Goal: Task Accomplishment & Management: Manage account settings

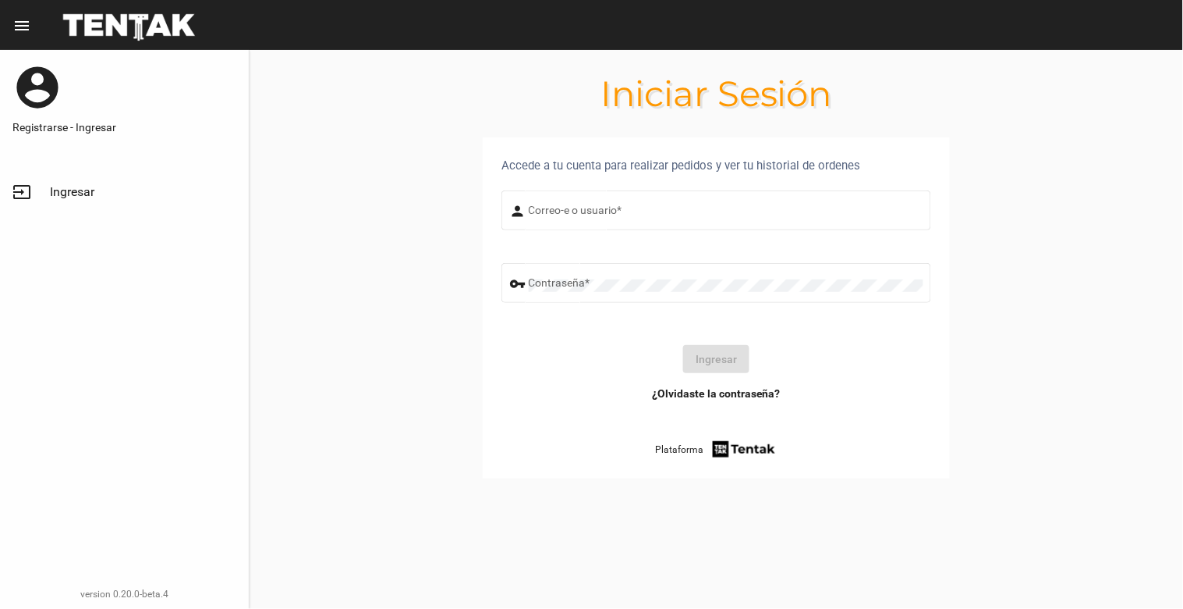
type input "[EMAIL_ADDRESS][DOMAIN_NAME]"
click at [744, 351] on button "Ingresar" at bounding box center [716, 359] width 66 height 28
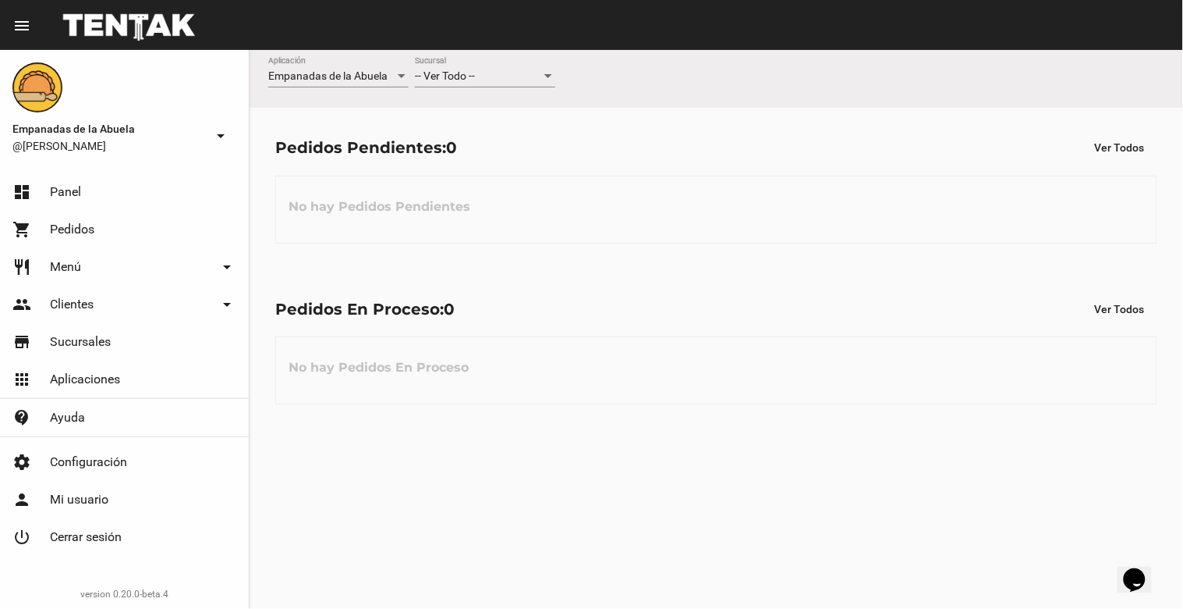
click at [543, 72] on div at bounding box center [548, 76] width 14 height 12
click at [544, 133] on span "Lomas de Zamora" at bounding box center [485, 142] width 140 height 33
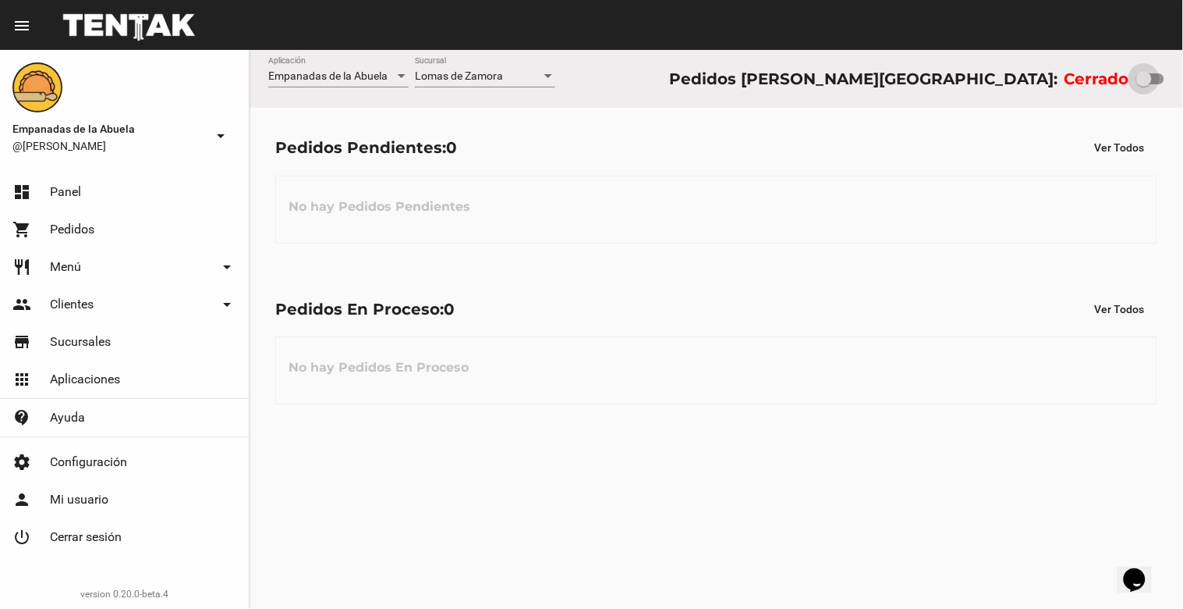
click at [1155, 80] on div at bounding box center [1151, 78] width 28 height 11
click at [1144, 84] on input "checkbox" at bounding box center [1144, 84] width 1 height 1
checkbox input "true"
